Goal: Contribute content

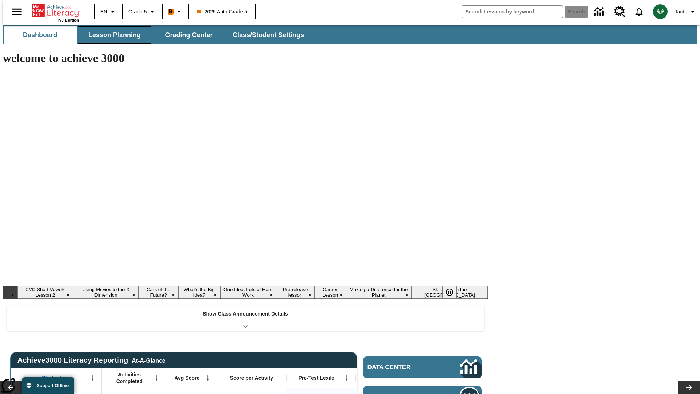
click at [112, 35] on button "Lesson Planning" at bounding box center [114, 34] width 73 height 17
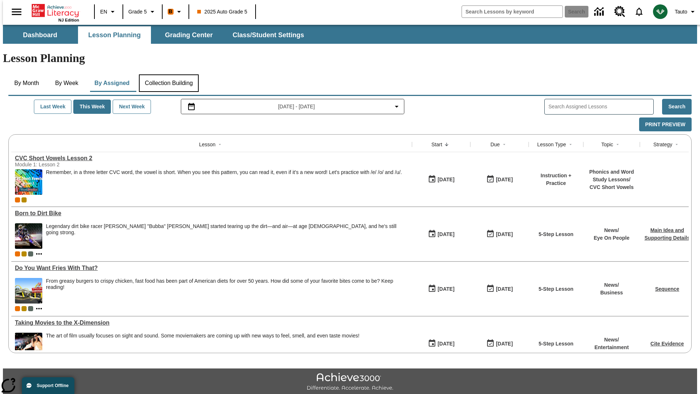
click at [168, 74] on button "Collection Building" at bounding box center [169, 82] width 60 height 17
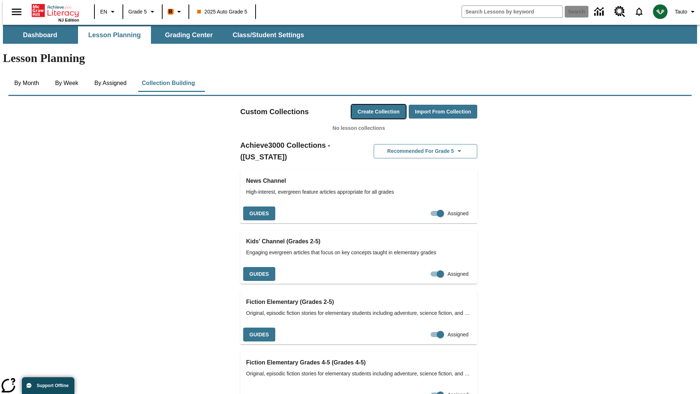
click at [364, 105] on button "Create Collection" at bounding box center [378, 112] width 54 height 14
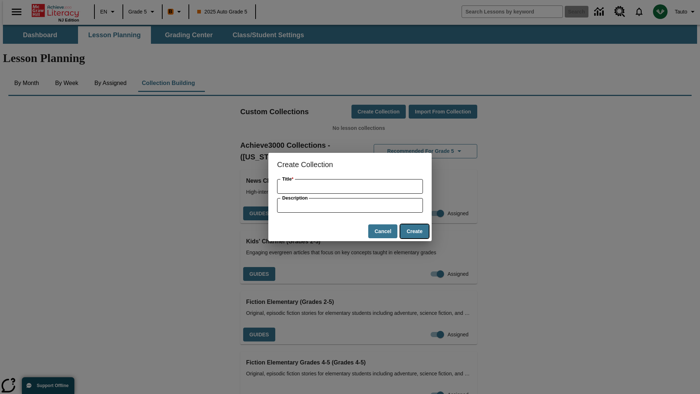
click at [414, 231] on button "Create" at bounding box center [414, 231] width 28 height 14
type input "Generic Rubber Ball"
